Goal: Find specific page/section: Find specific page/section

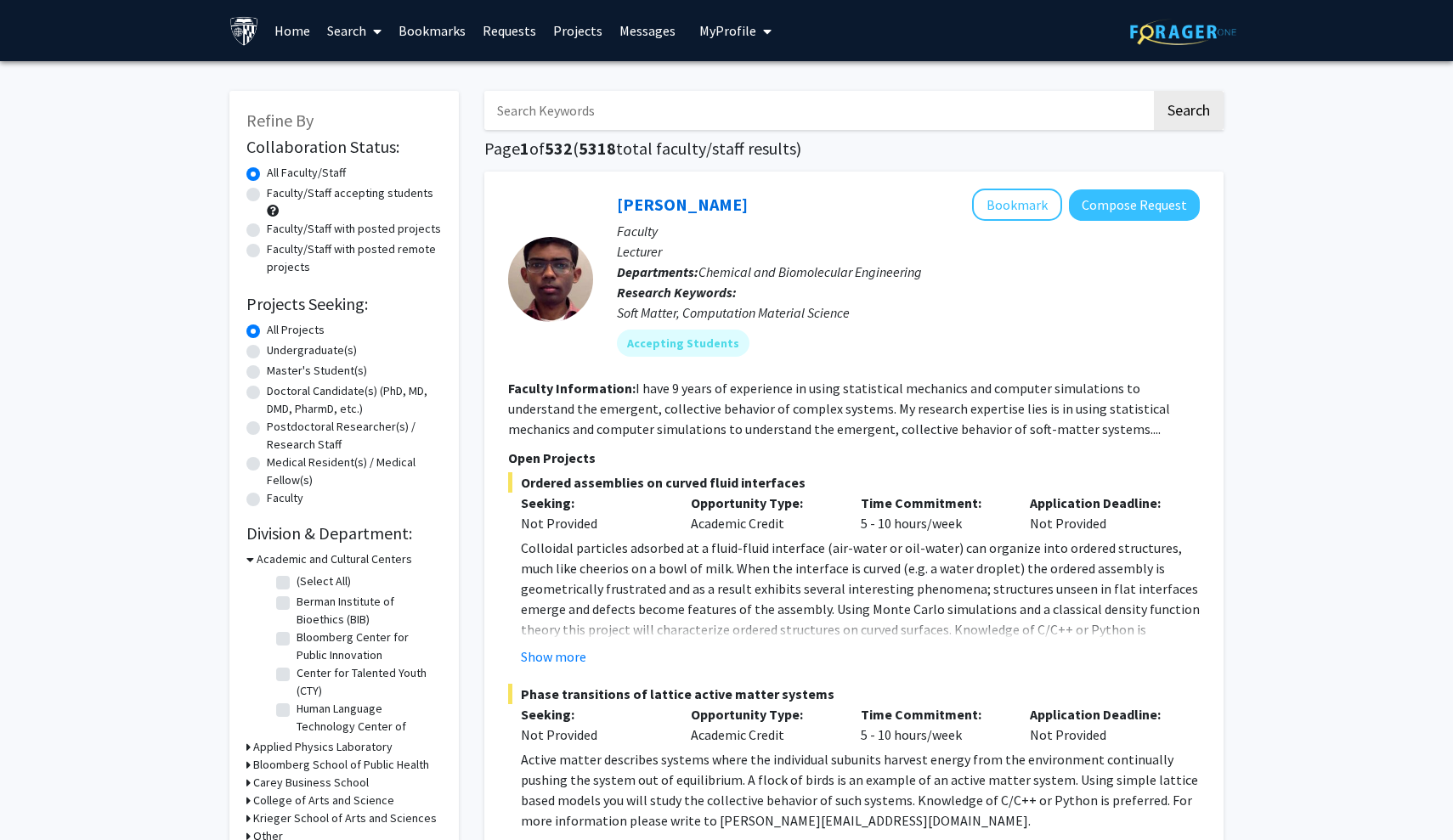
scroll to position [18, 0]
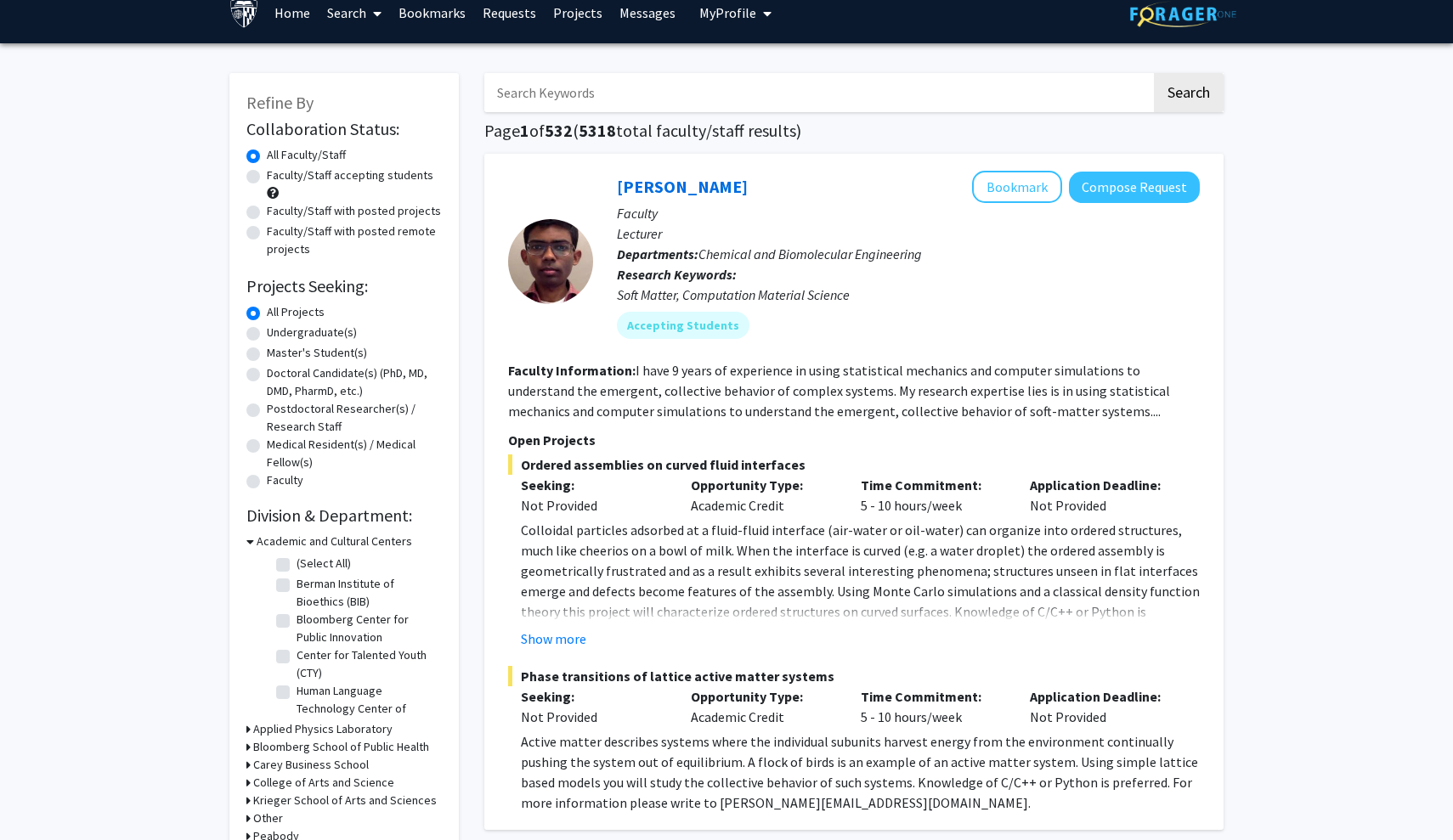
click at [260, 331] on div "Undergraduate(s)" at bounding box center [344, 333] width 196 height 20
click at [267, 340] on label "Undergraduate(s)" at bounding box center [312, 332] width 90 height 18
click at [267, 335] on input "Undergraduate(s)" at bounding box center [272, 328] width 11 height 11
radio input "true"
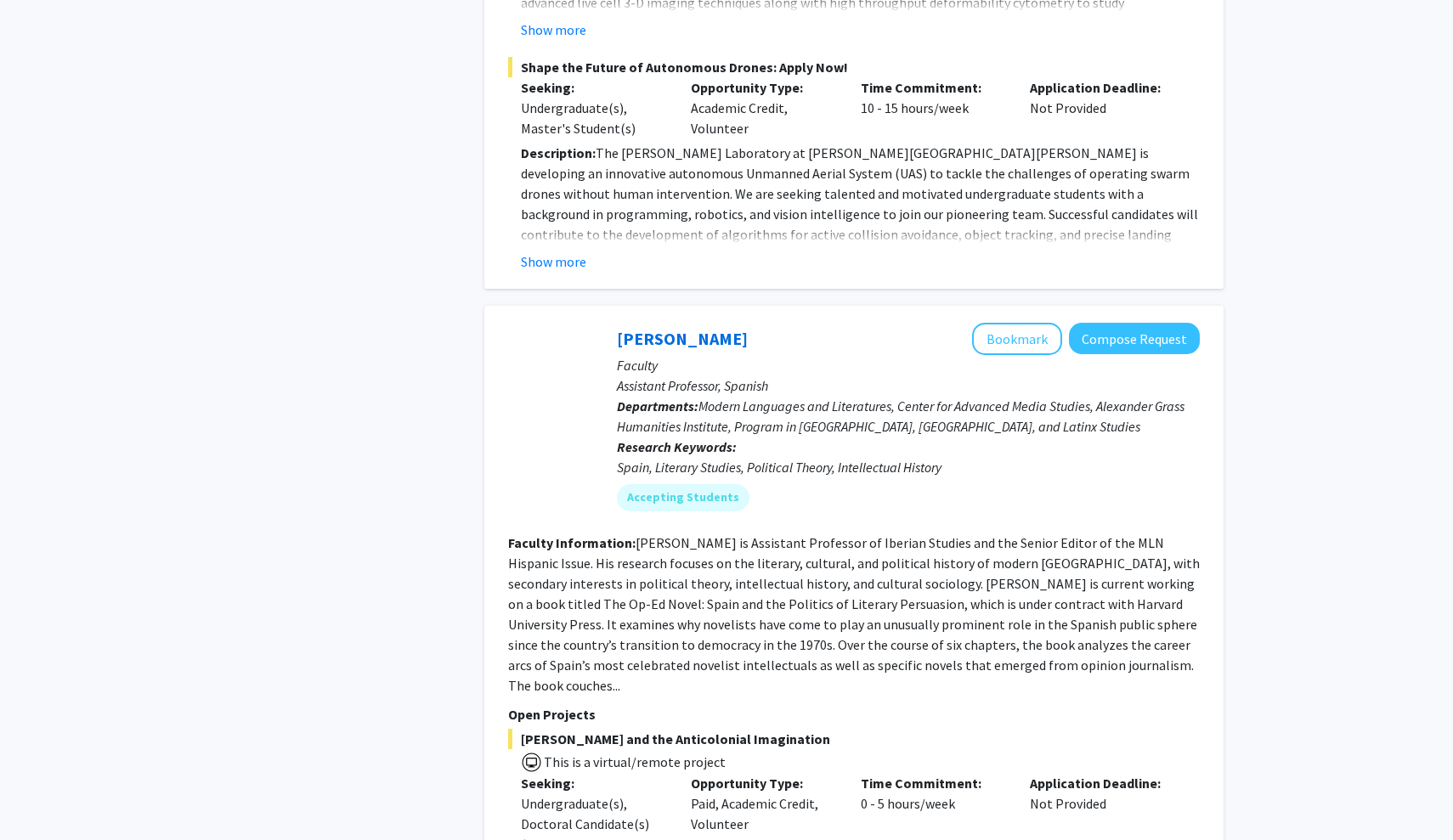
scroll to position [7091, 0]
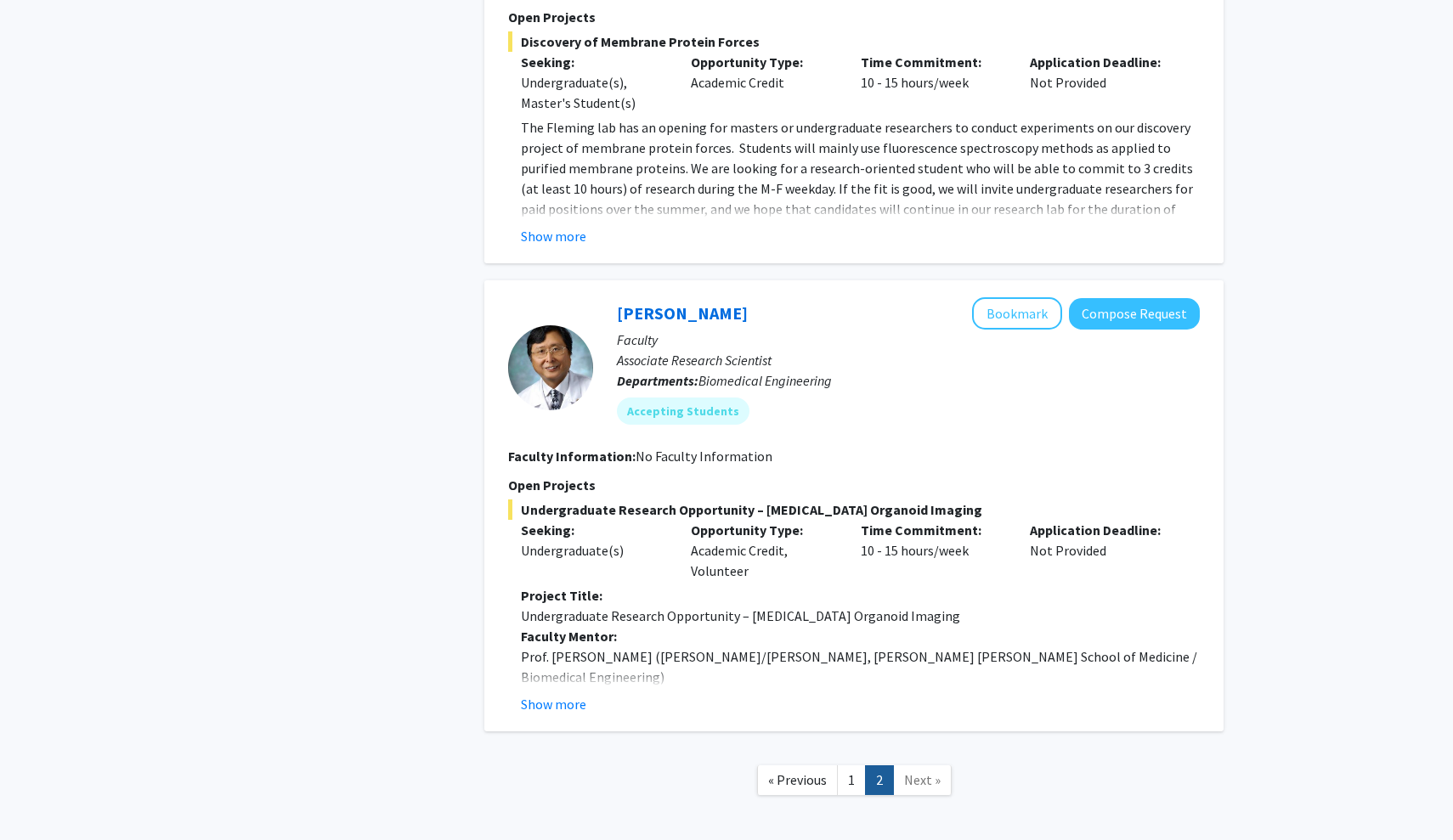
scroll to position [2423, 0]
click at [926, 773] on span "Next »" at bounding box center [922, 781] width 36 height 17
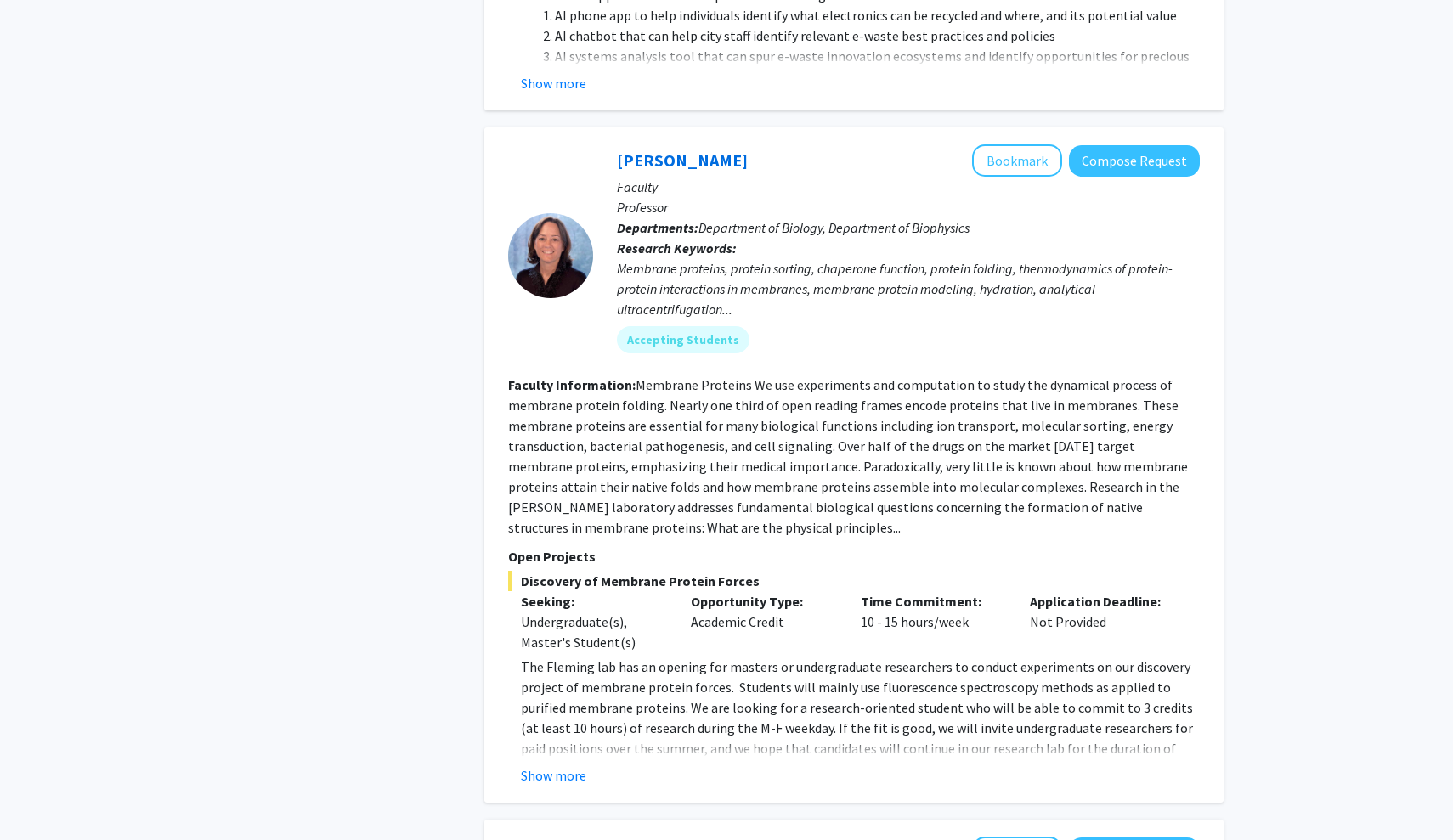
scroll to position [1878, 0]
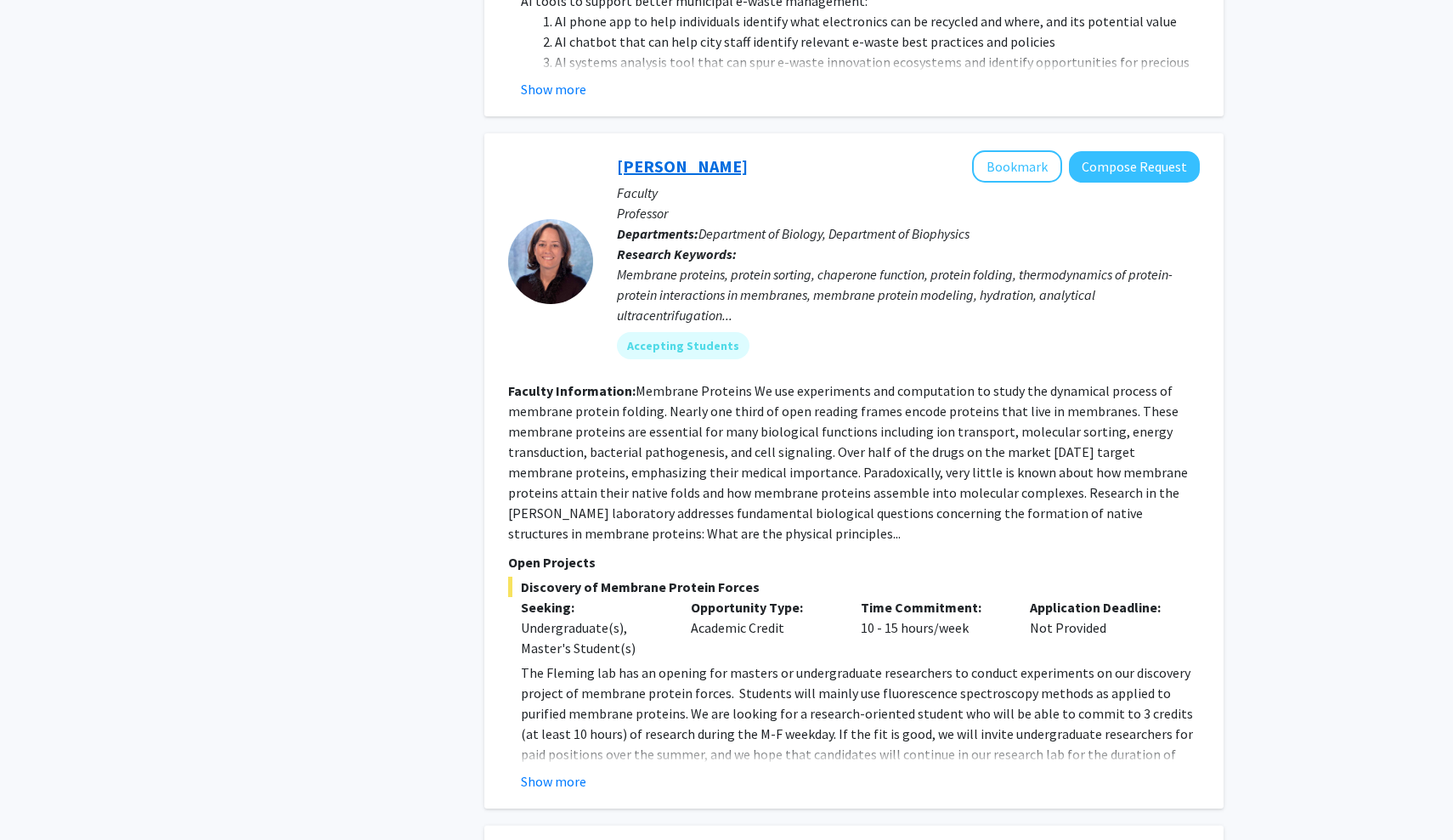
click at [680, 156] on link "[PERSON_NAME]" at bounding box center [682, 167] width 131 height 21
